Goal: Task Accomplishment & Management: Manage account settings

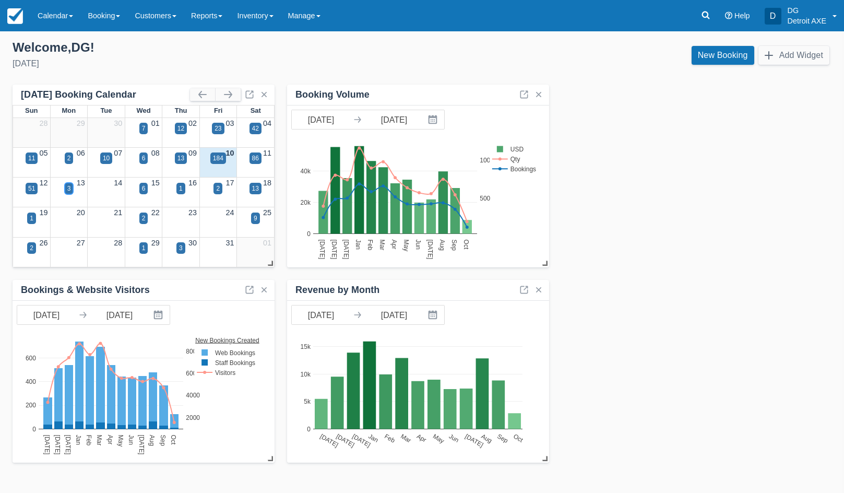
click at [67, 190] on div "3" at bounding box center [69, 188] width 4 height 9
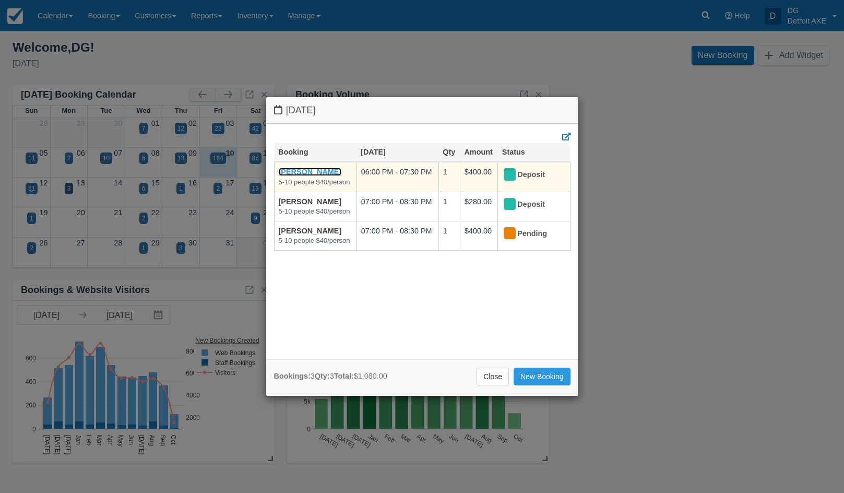
click at [295, 174] on link "[PERSON_NAME]" at bounding box center [310, 172] width 63 height 8
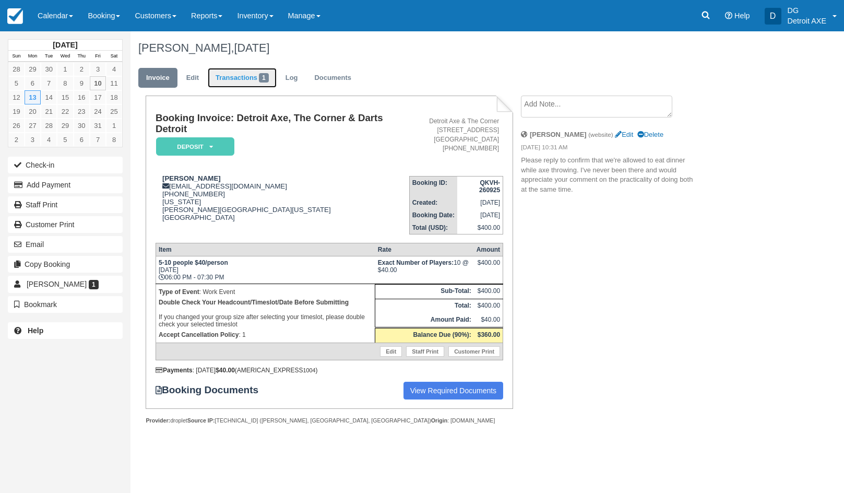
click at [240, 78] on link "Transactions 1" at bounding box center [242, 78] width 69 height 20
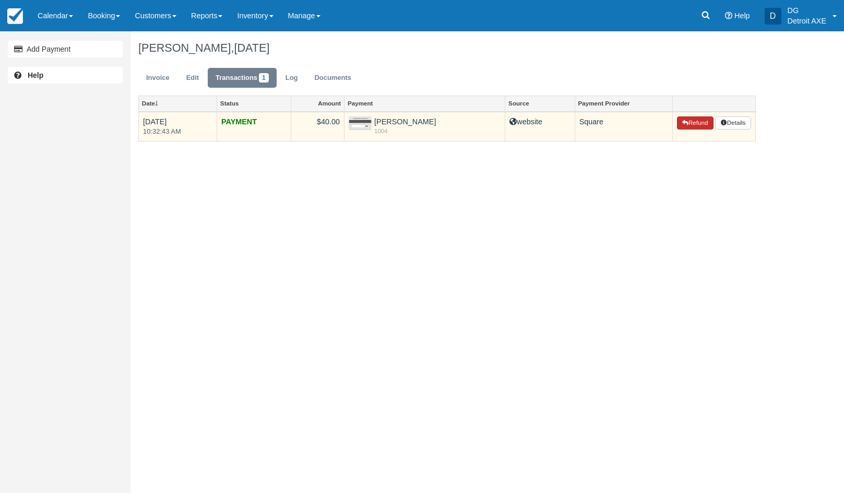
click at [679, 124] on button "Refund" at bounding box center [695, 123] width 37 height 14
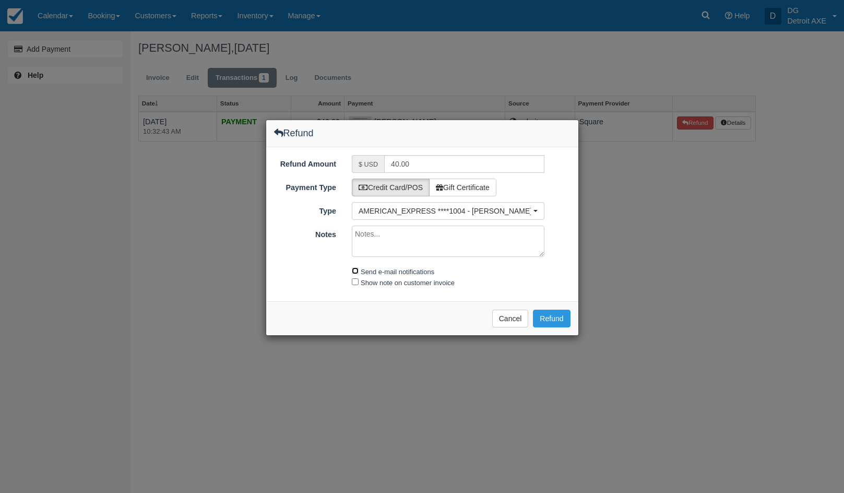
click at [355, 272] on input "Send e-mail notifications" at bounding box center [355, 270] width 7 height 7
checkbox input "true"
click at [553, 315] on button "Refund" at bounding box center [551, 319] width 37 height 18
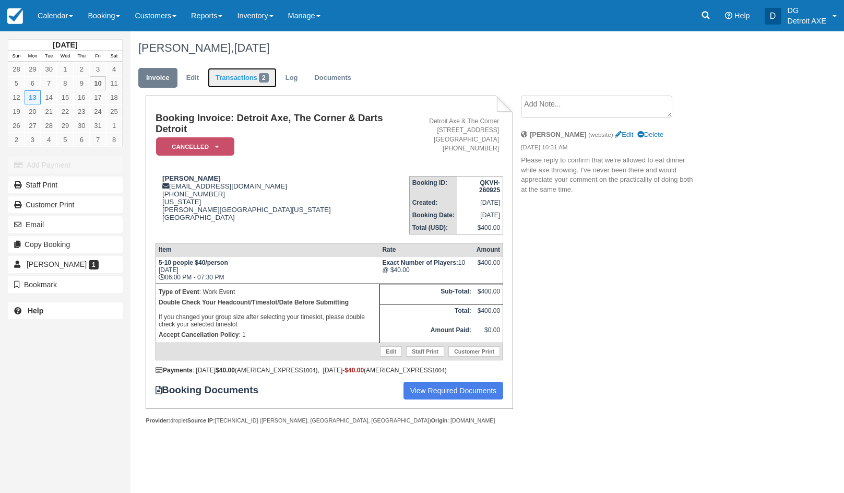
click at [239, 75] on link "Transactions 2" at bounding box center [242, 78] width 69 height 20
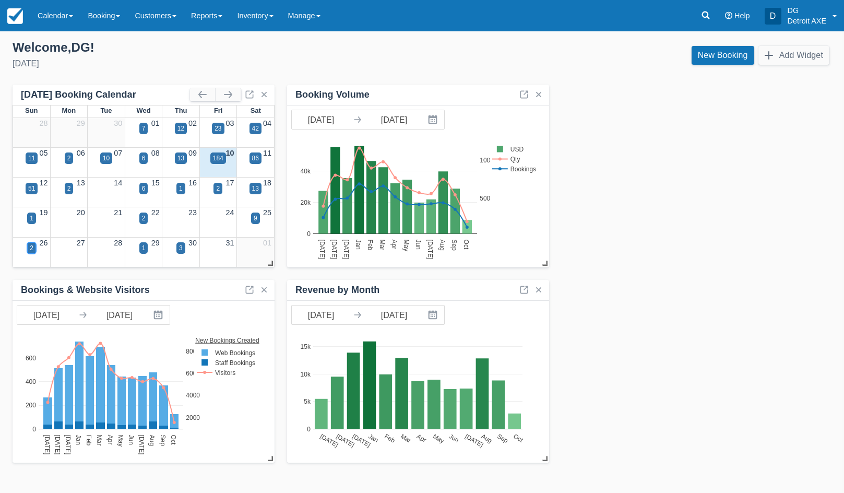
click at [31, 248] on div "2" at bounding box center [32, 247] width 4 height 9
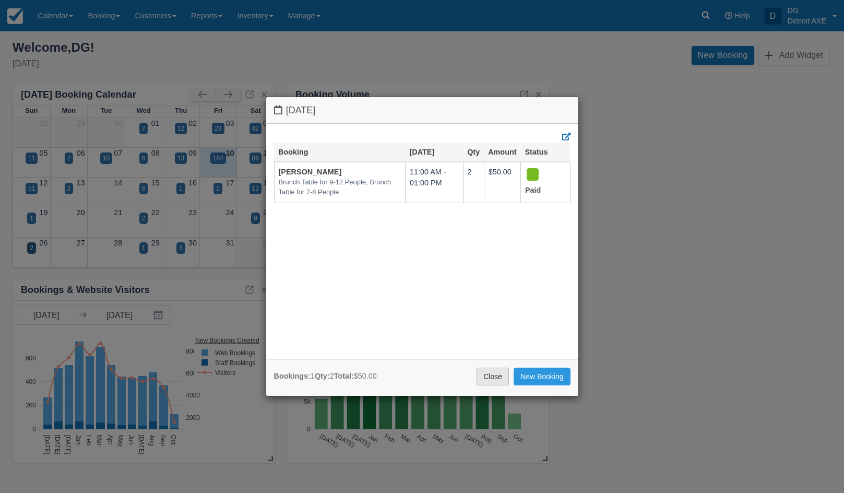
click at [486, 374] on link "Close" at bounding box center [493, 376] width 32 height 18
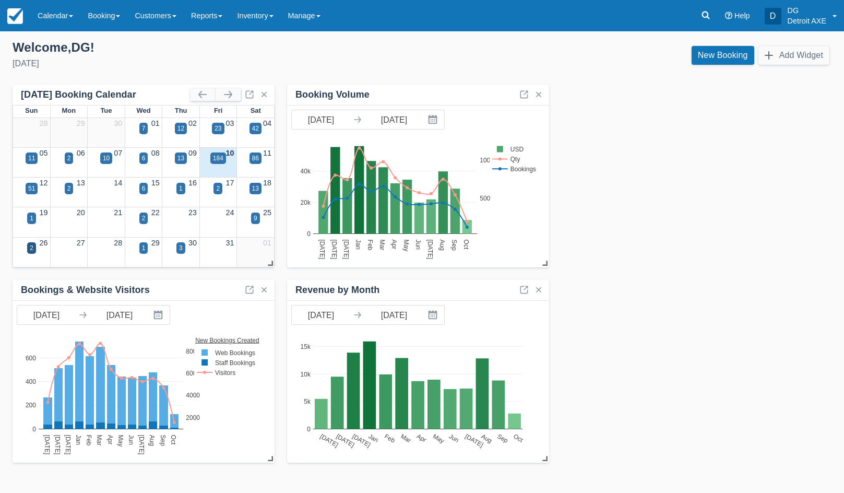
click at [260, 219] on div "9" at bounding box center [255, 225] width 37 height 12
click at [257, 220] on div "9" at bounding box center [256, 217] width 4 height 9
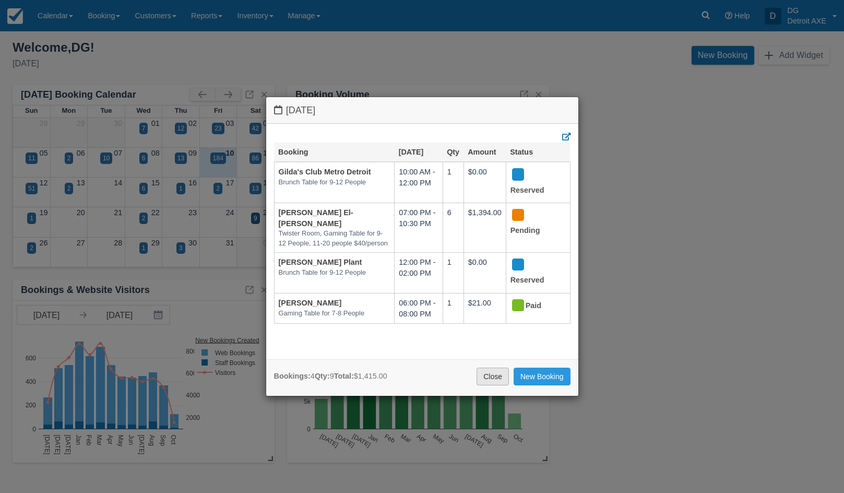
click at [484, 376] on link "Close" at bounding box center [493, 376] width 32 height 18
